Goal: Find specific page/section: Find specific page/section

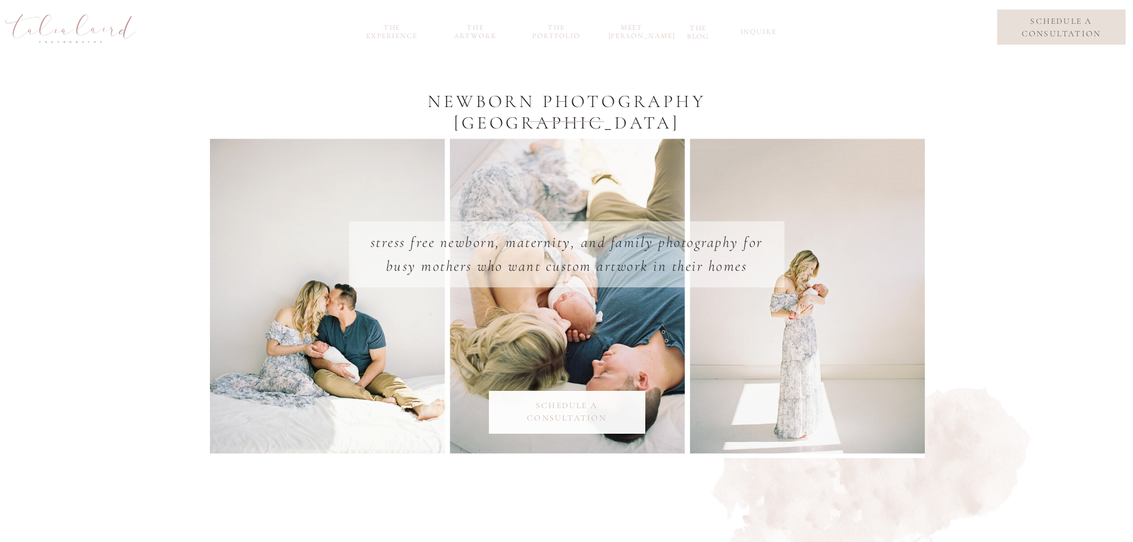
click at [393, 33] on nav "the experience" at bounding box center [392, 30] width 64 height 14
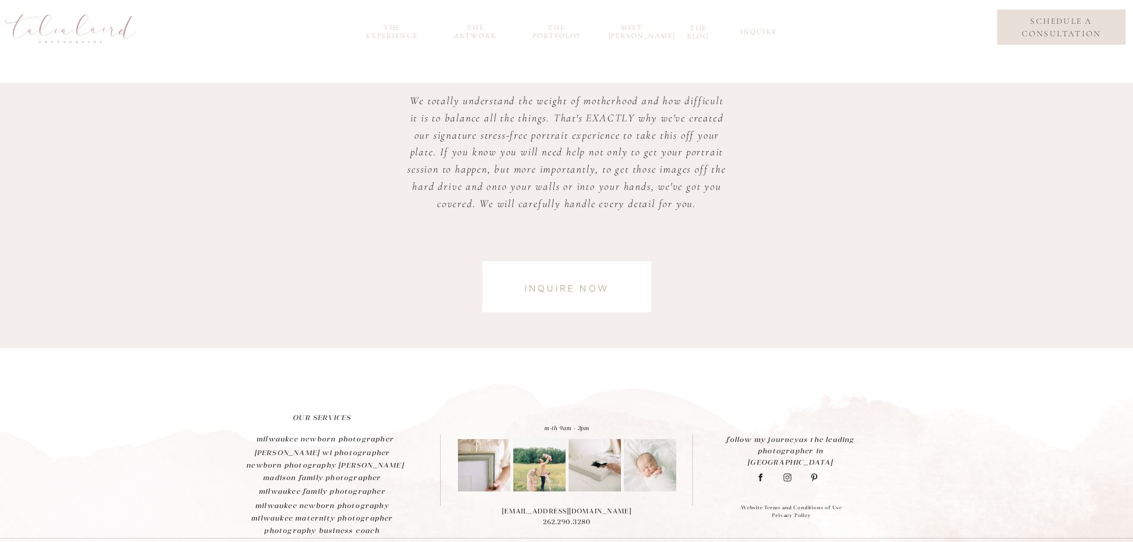
scroll to position [2978, 0]
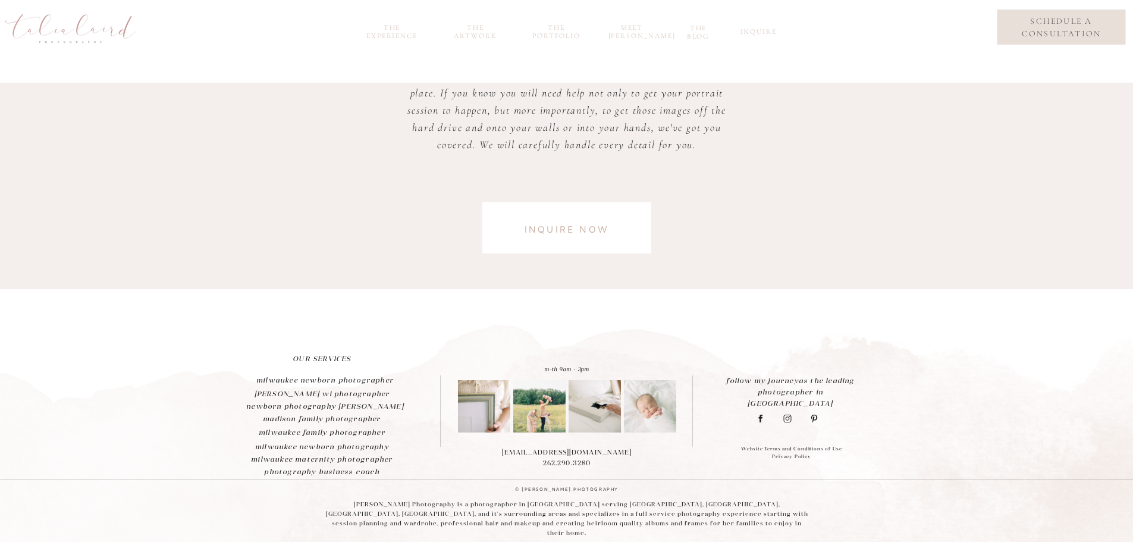
drag, startPoint x: 1045, startPoint y: 478, endPoint x: 1020, endPoint y: 266, distance: 213.9
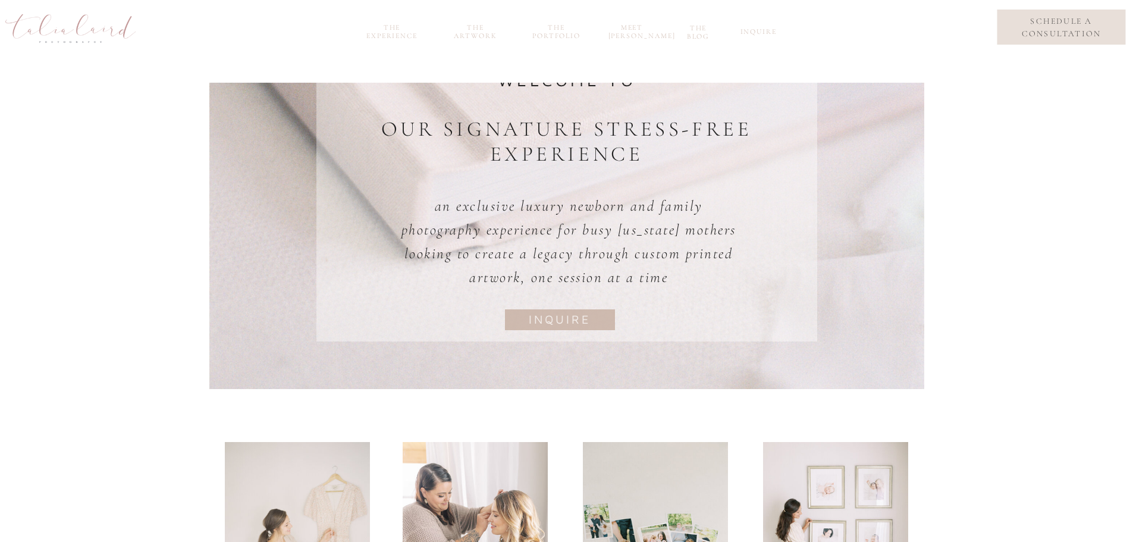
scroll to position [0, 0]
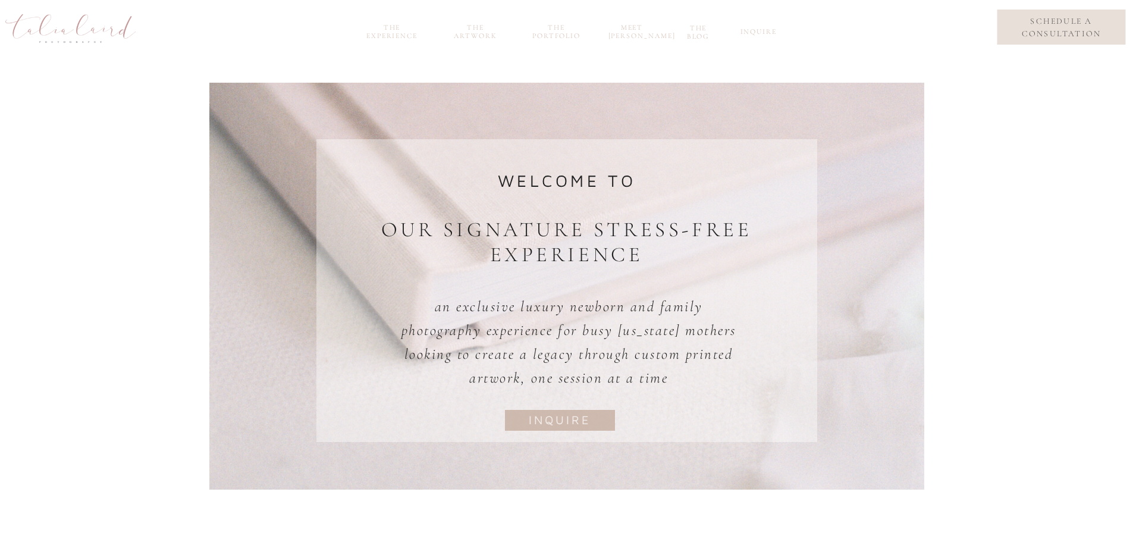
click at [474, 35] on nav "the Artwork" at bounding box center [475, 30] width 57 height 14
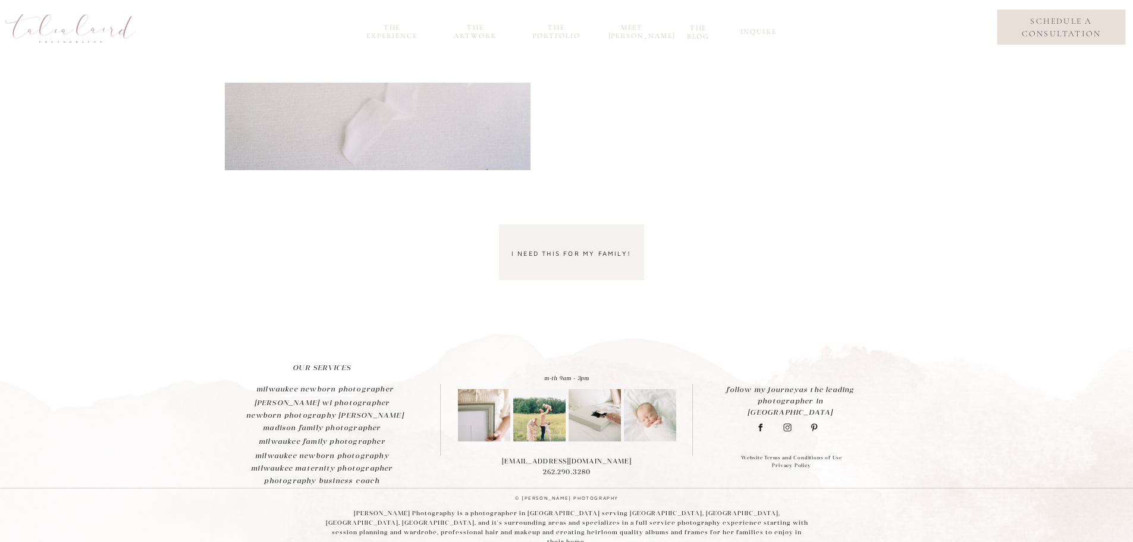
scroll to position [3132, 0]
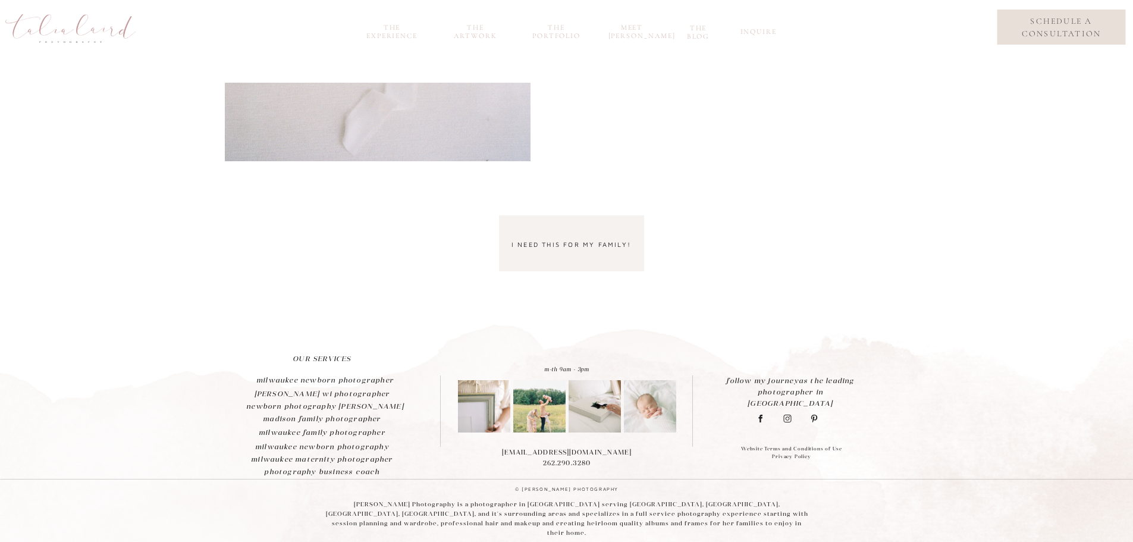
drag, startPoint x: 866, startPoint y: 270, endPoint x: 736, endPoint y: 40, distance: 264.2
click at [553, 35] on nav "the portfolio" at bounding box center [556, 30] width 57 height 14
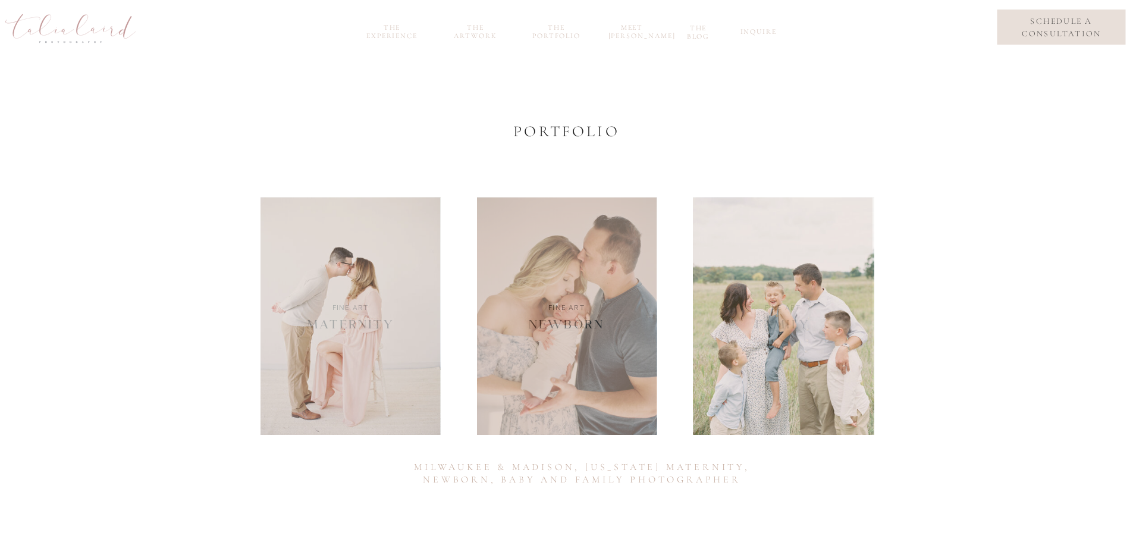
click at [633, 32] on nav "meet [PERSON_NAME]" at bounding box center [633, 30] width 48 height 14
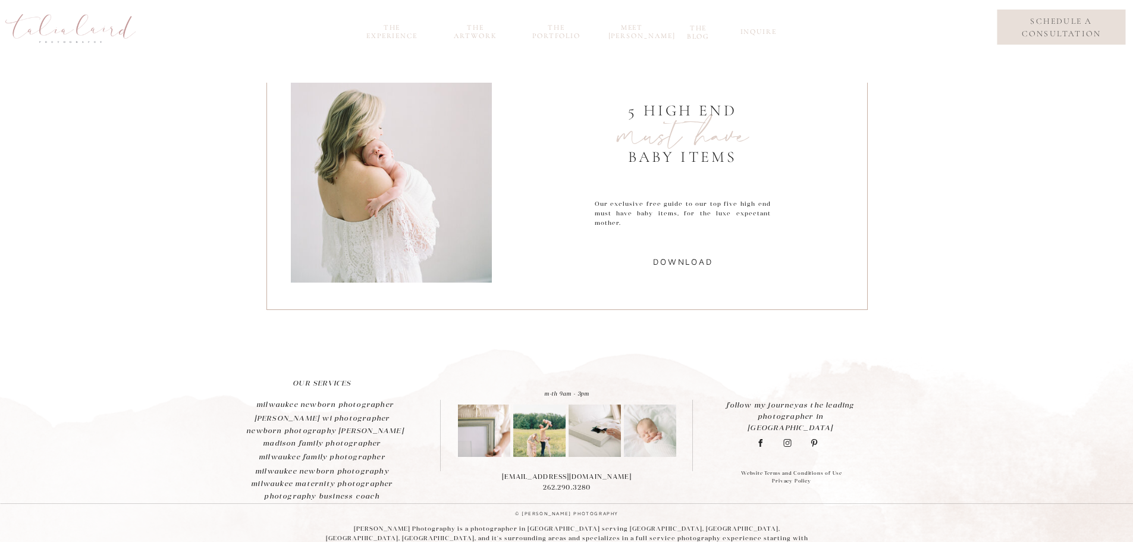
scroll to position [2463, 0]
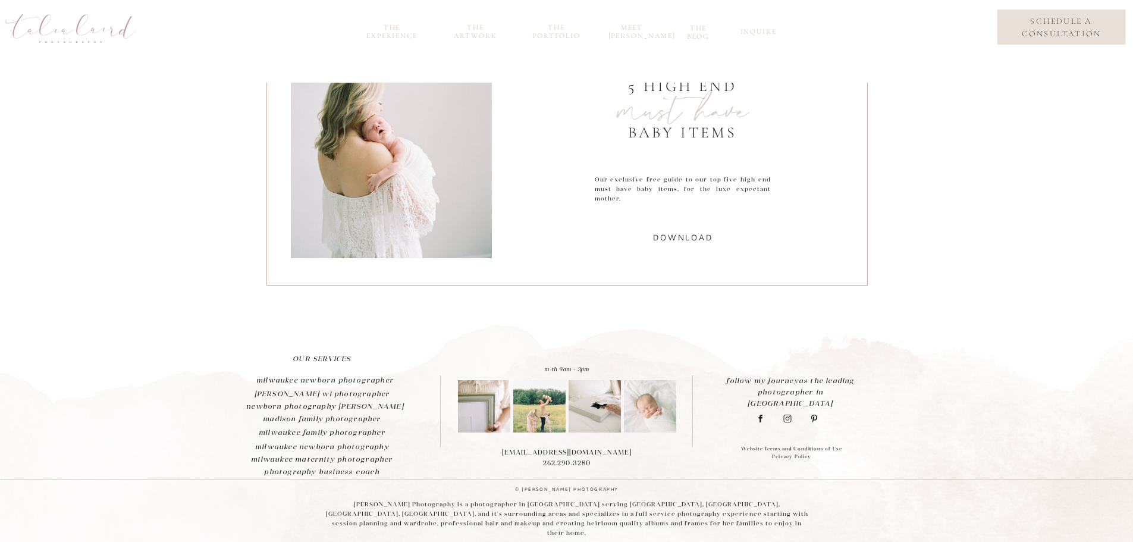
click at [758, 31] on nav "inquire" at bounding box center [757, 34] width 33 height 14
click at [760, 30] on nav "inquire" at bounding box center [757, 34] width 33 height 14
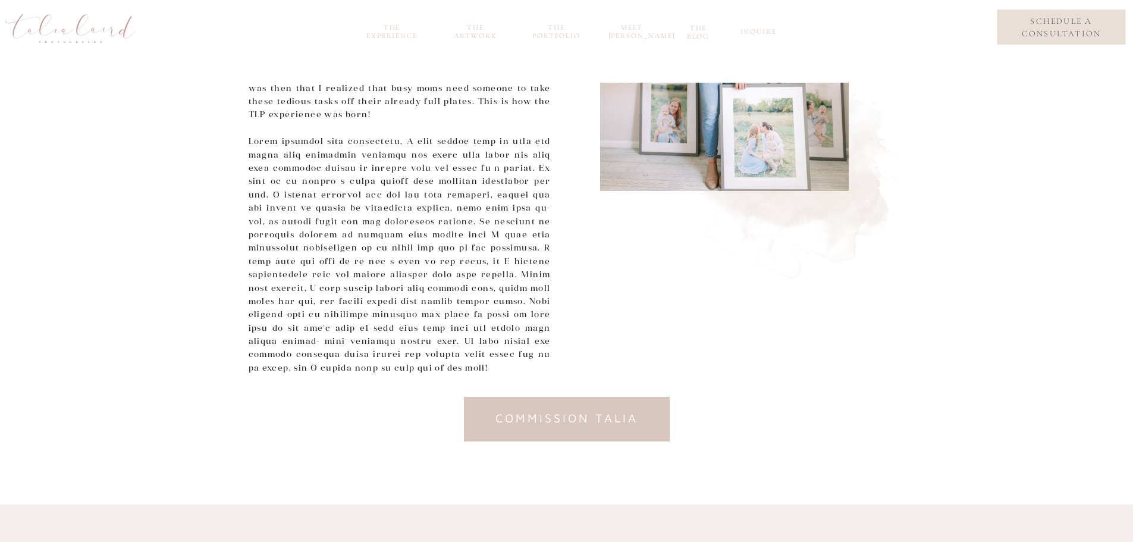
scroll to position [587, 0]
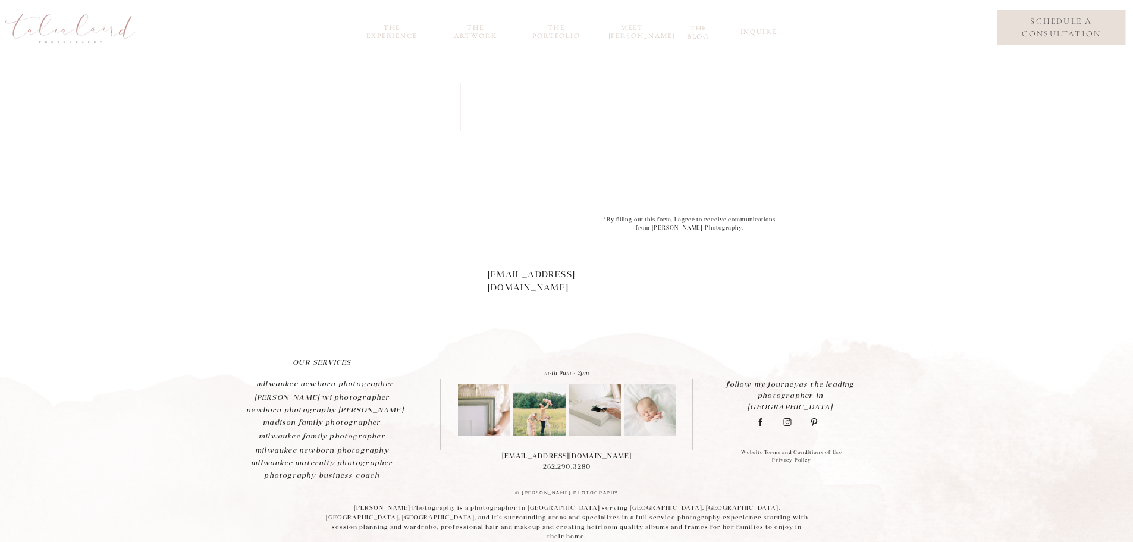
scroll to position [667, 0]
